Goal: Information Seeking & Learning: Learn about a topic

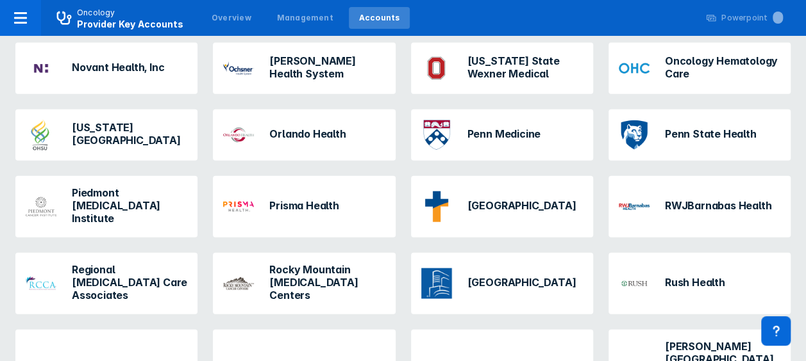
scroll to position [1449, 0]
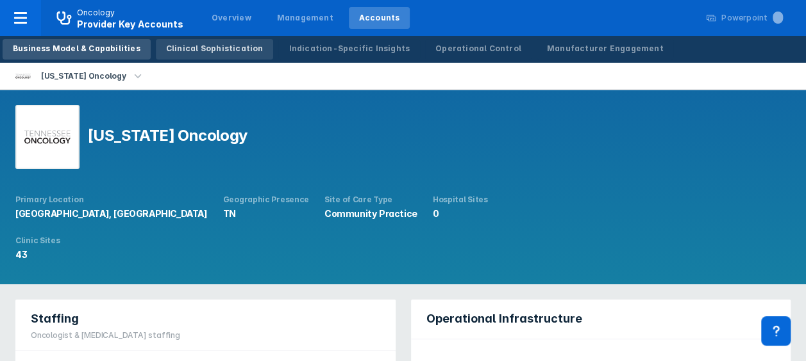
click at [232, 46] on div "Clinical Sophistication" at bounding box center [214, 49] width 97 height 12
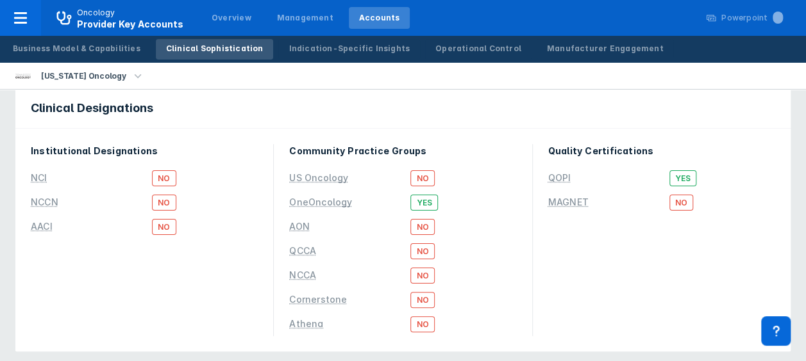
scroll to position [8, 0]
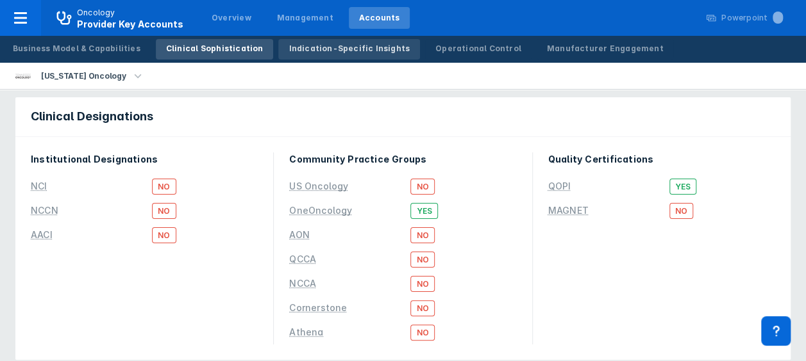
click at [327, 49] on div "Indication-Specific Insights" at bounding box center [348, 49] width 121 height 12
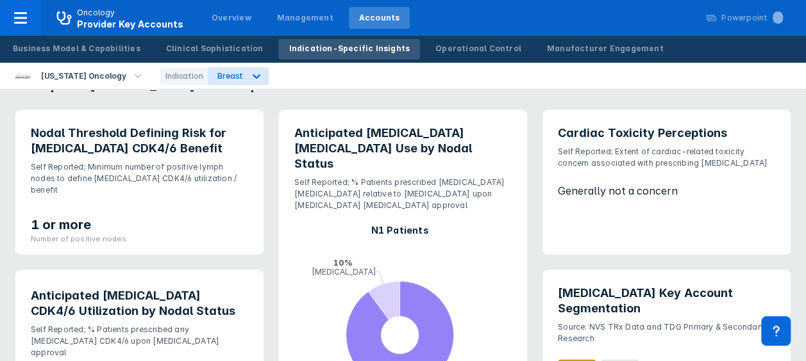
scroll to position [1228, 0]
